Goal: Use online tool/utility: Utilize a website feature to perform a specific function

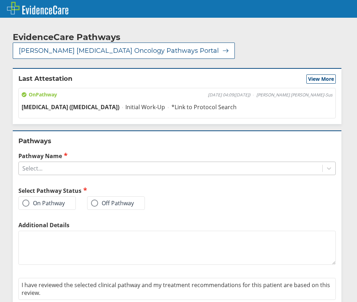
click at [62, 162] on div "Select..." at bounding box center [171, 168] width 304 height 12
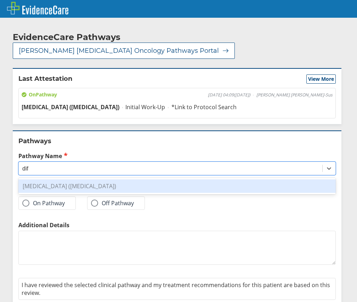
click at [140, 179] on div "[MEDICAL_DATA] ([MEDICAL_DATA])" at bounding box center [176, 185] width 317 height 13
type input "dif"
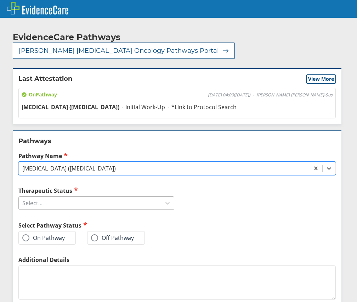
click at [99, 197] on div "Select..." at bounding box center [90, 203] width 142 height 12
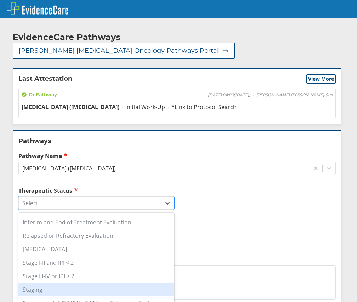
scroll to position [112, 0]
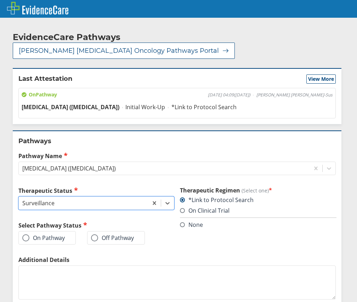
click at [26, 234] on span at bounding box center [25, 237] width 7 height 7
click at [0, 0] on input "On Pathway" at bounding box center [0, 0] width 0 height 0
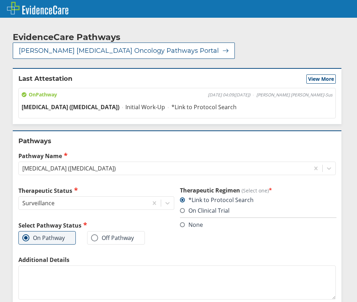
scroll to position [42, 0]
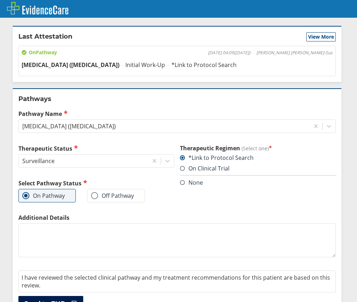
click at [70, 296] on button "Send to EHR" at bounding box center [50, 304] width 65 height 16
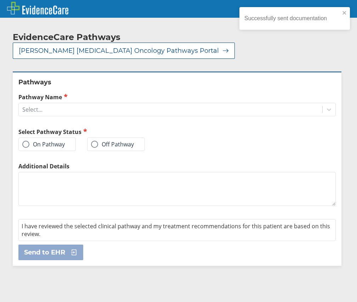
scroll to position [0, 0]
